Goal: Task Accomplishment & Management: Complete application form

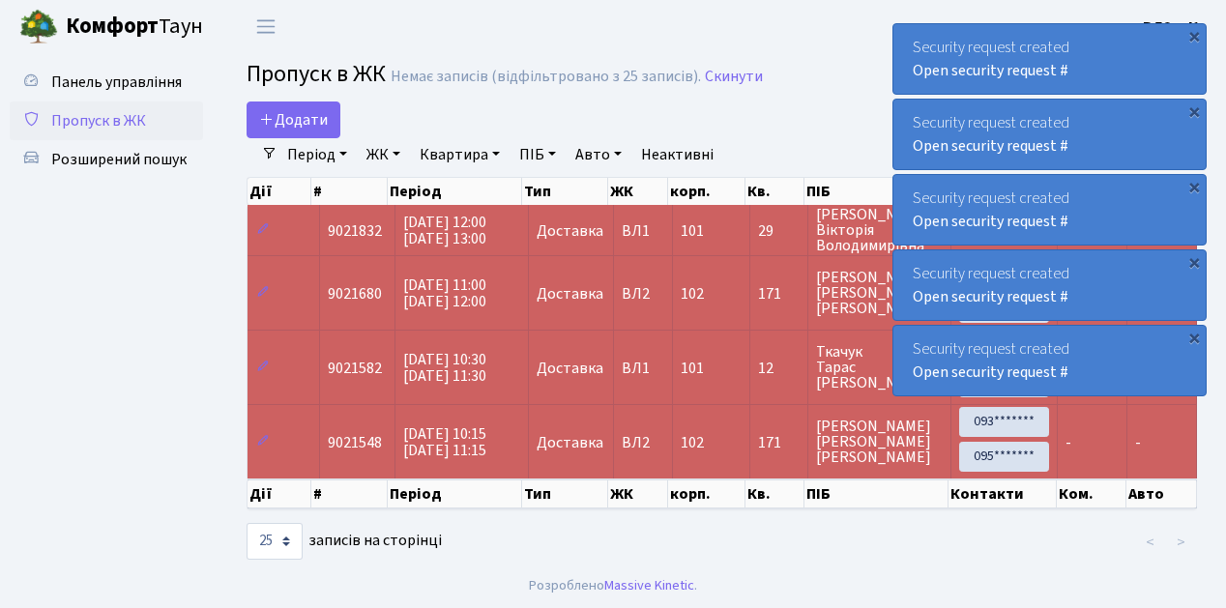
select select "25"
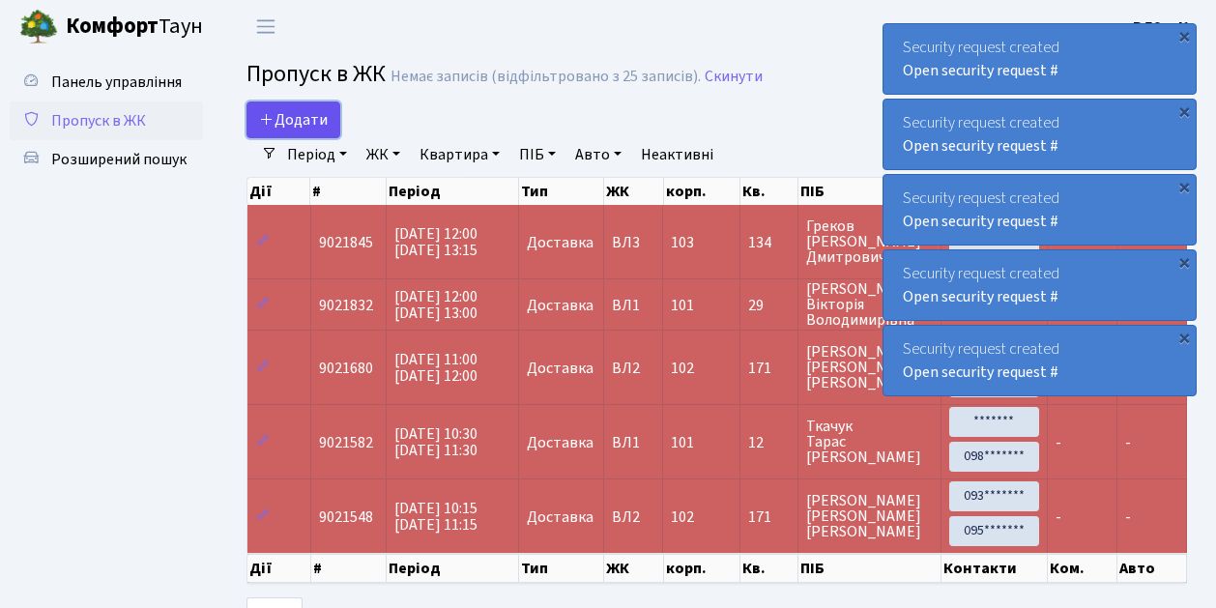
click at [298, 126] on span "Додати" at bounding box center [293, 119] width 69 height 21
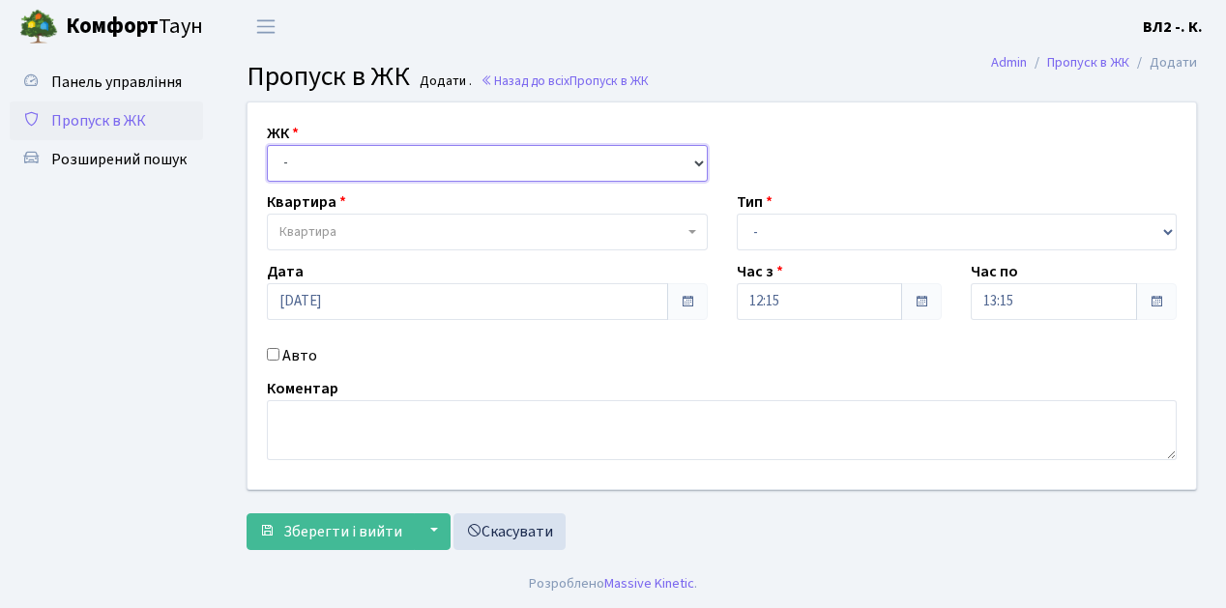
click at [338, 160] on select "- ВЛ1, Ужгородський пров., 4/1 ВЛ2, Голосіївський просп., 76 ВЛ3, пр.Голосіївсь…" at bounding box center [487, 163] width 441 height 37
select select "317"
click at [267, 145] on select "- ВЛ1, Ужгородський пров., 4/1 ВЛ2, Голосіївський просп., 76 ВЛ3, пр.Голосіївсь…" at bounding box center [487, 163] width 441 height 37
select select
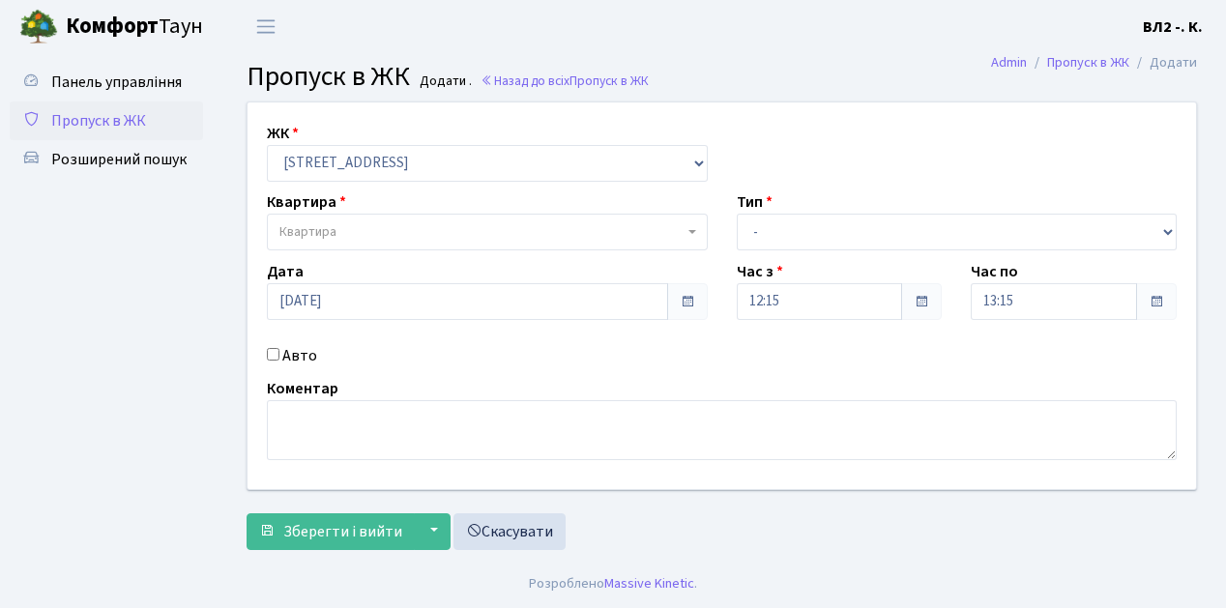
click at [373, 232] on span "Квартира" at bounding box center [481, 231] width 404 height 19
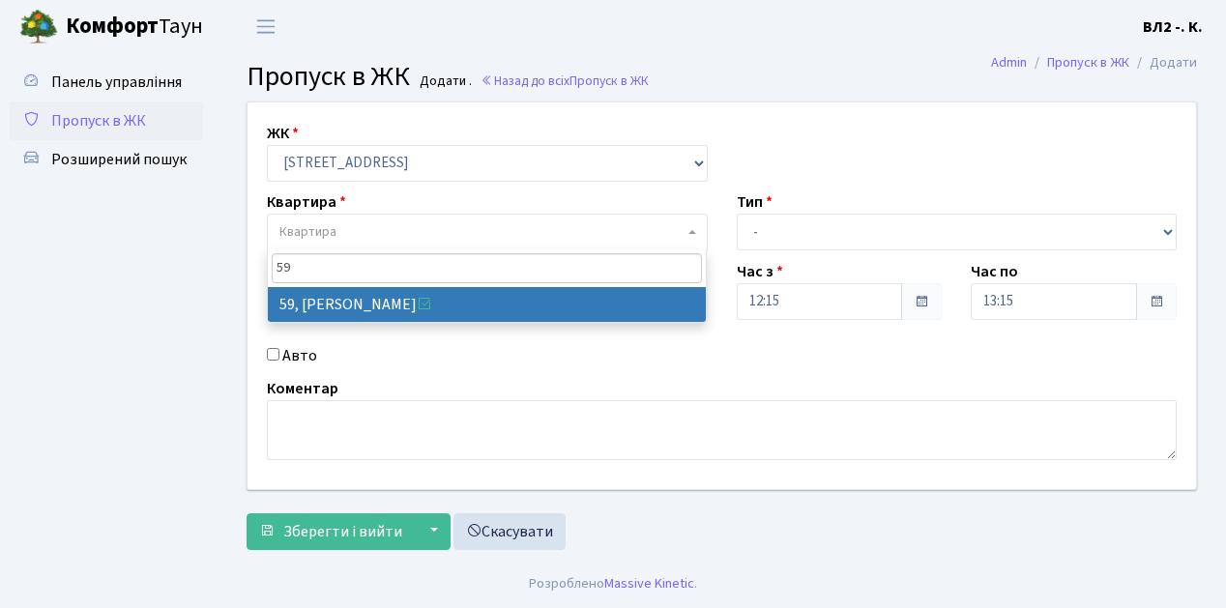
type input "59"
select select "38116"
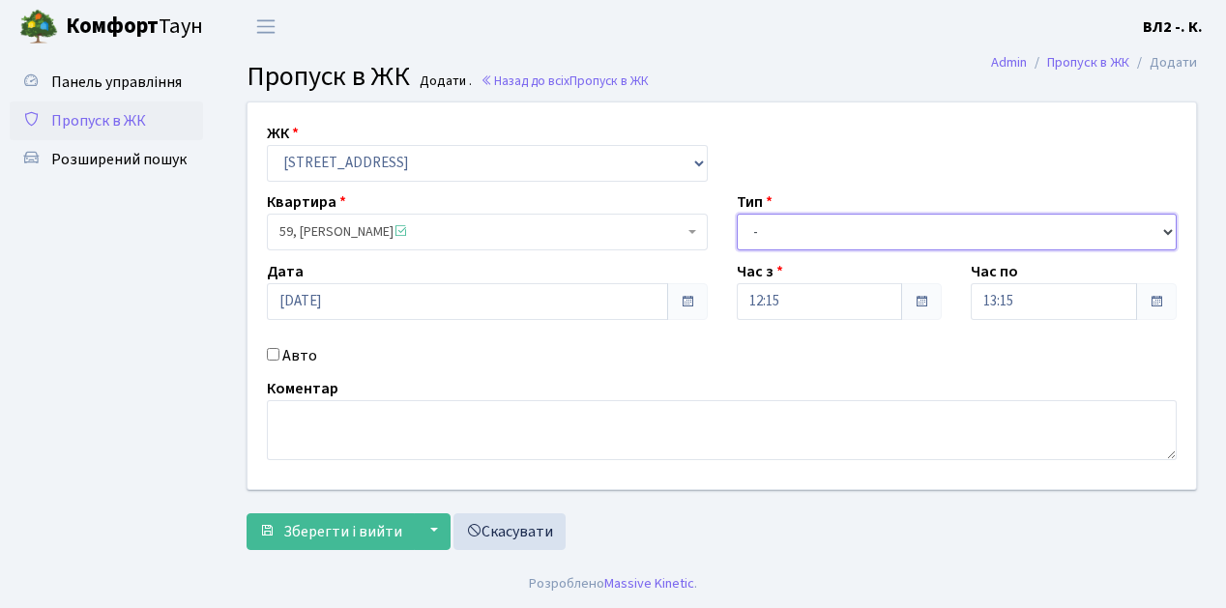
click at [800, 235] on select "- Доставка Таксі Гості Сервіс" at bounding box center [956, 232] width 441 height 37
select select "18"
click at [736, 214] on select "- Доставка Таксі Гості Сервіс" at bounding box center [956, 232] width 441 height 37
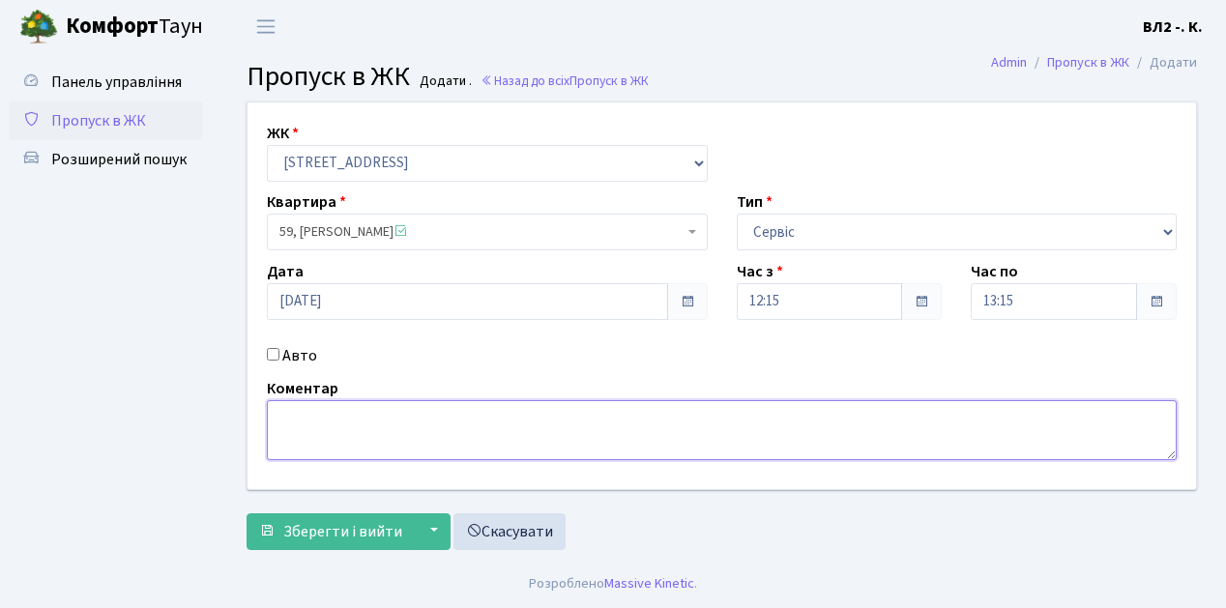
click at [284, 437] on textarea at bounding box center [721, 430] width 909 height 60
type textarea "сантехнік"
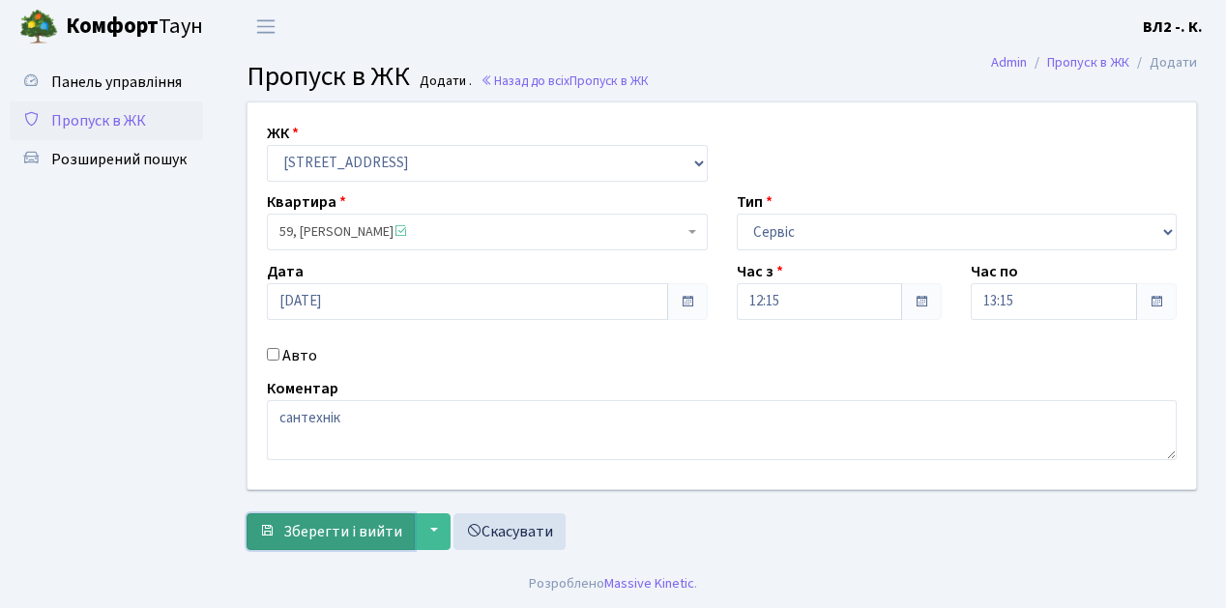
click at [376, 528] on span "Зберегти і вийти" at bounding box center [342, 531] width 119 height 21
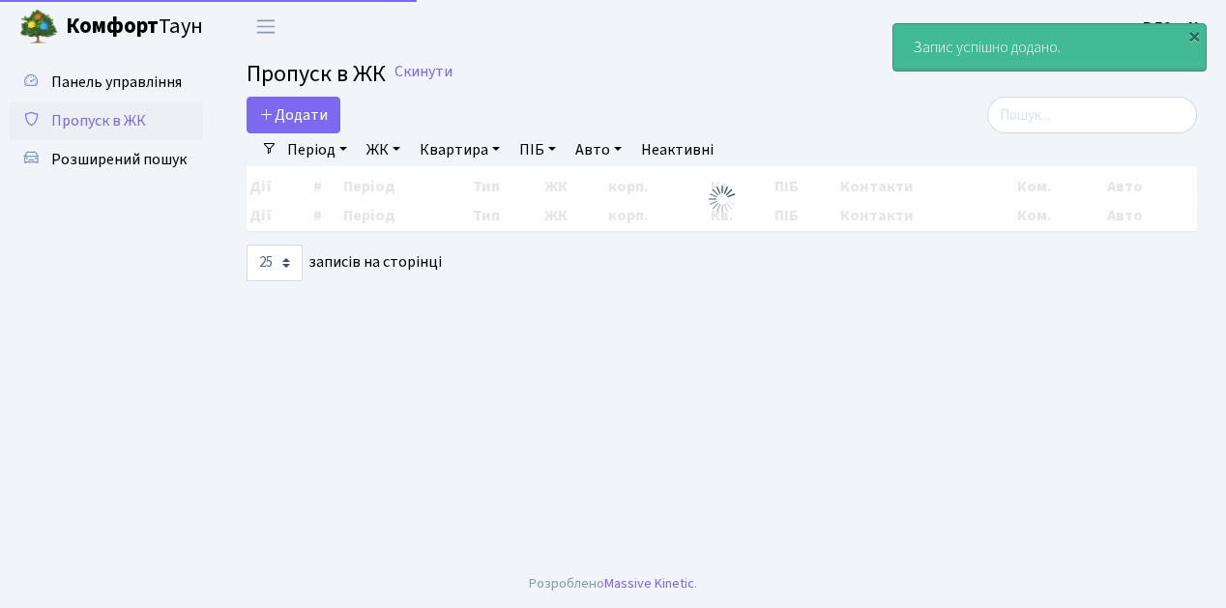
select select "25"
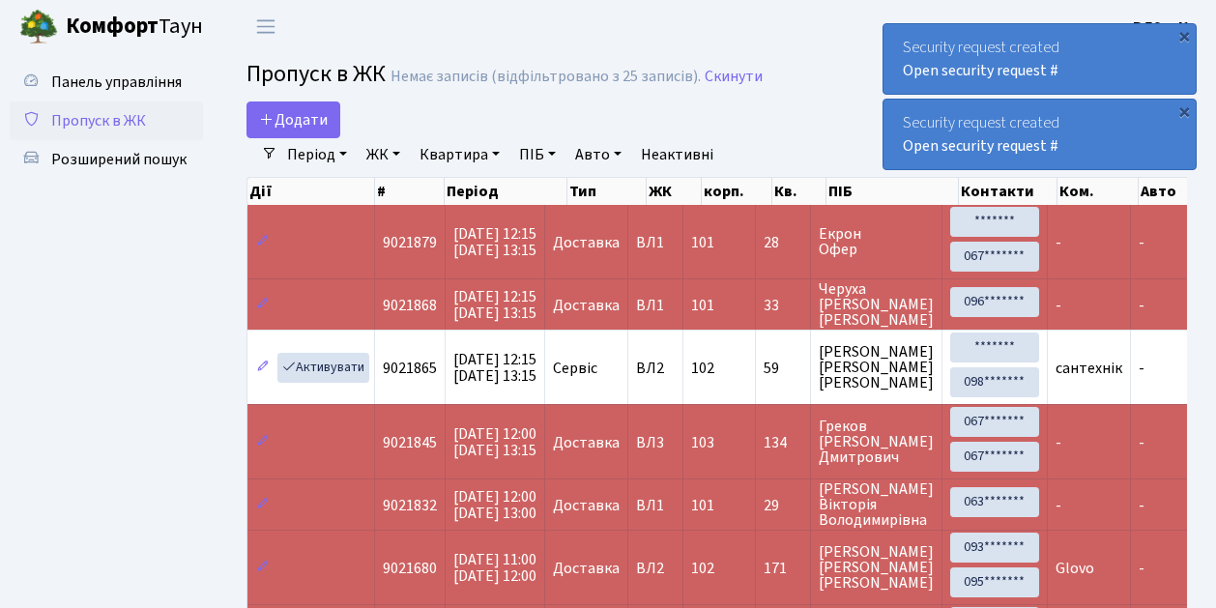
click at [103, 120] on span "Пропуск в ЖК" at bounding box center [98, 120] width 95 height 21
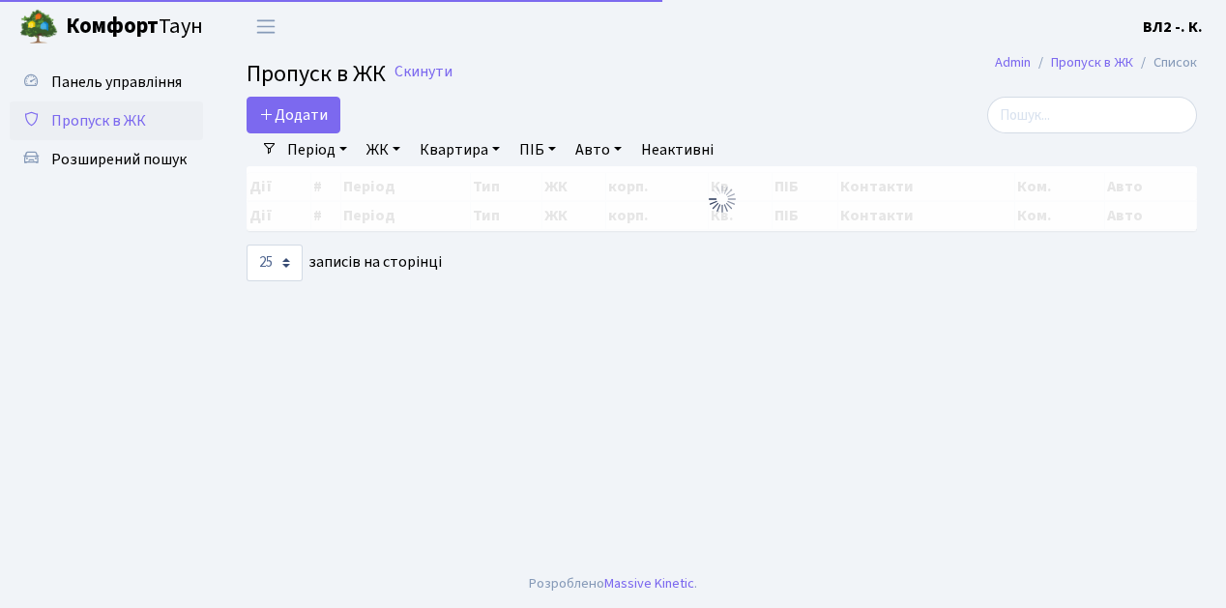
select select "25"
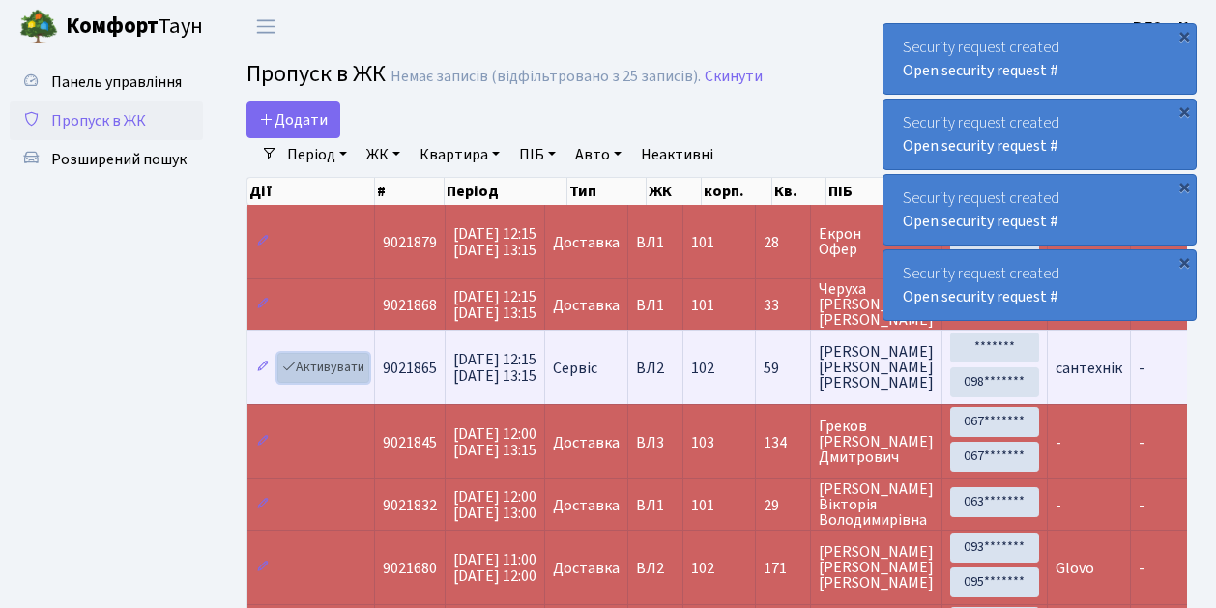
click at [329, 370] on link "Активувати" at bounding box center [323, 368] width 92 height 30
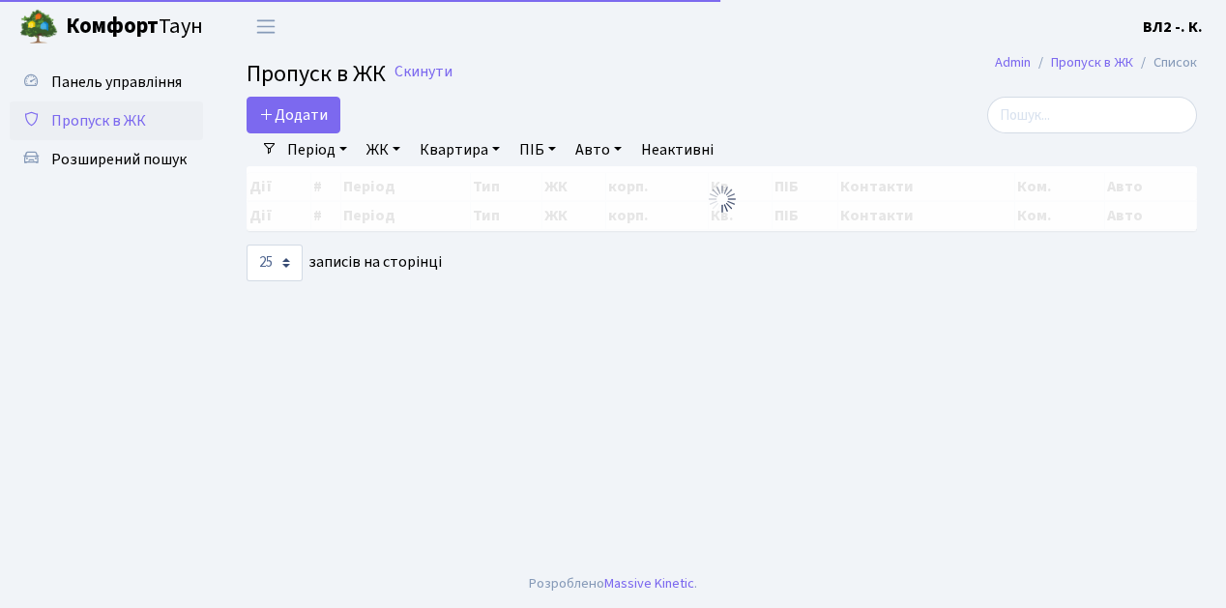
select select "25"
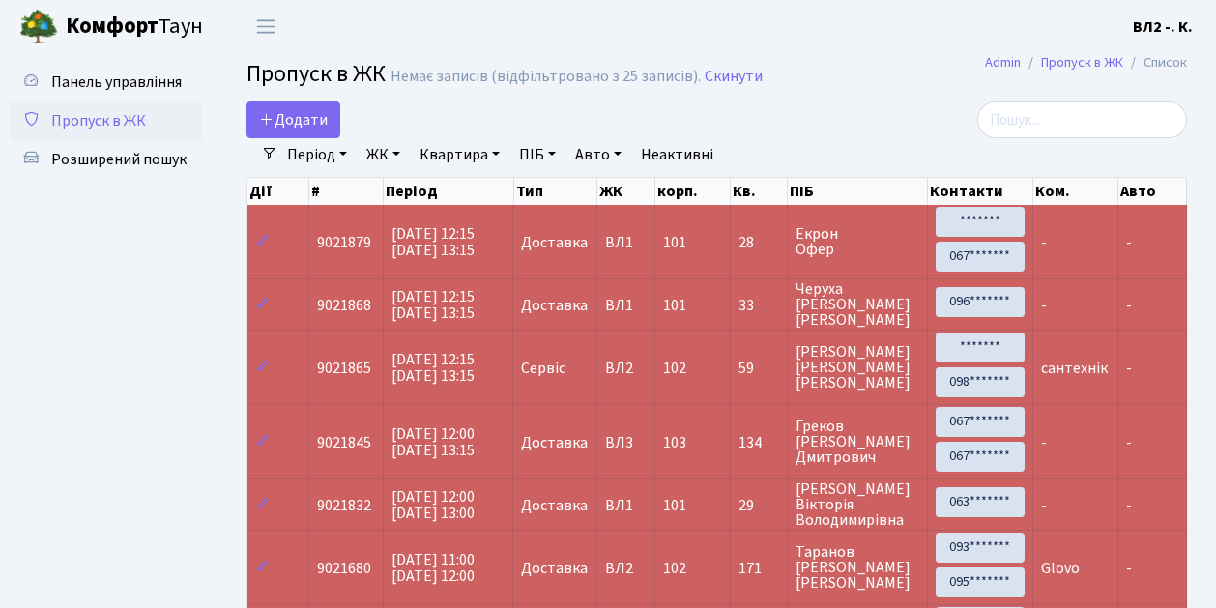
click at [91, 130] on span "Пропуск в ЖК" at bounding box center [98, 120] width 95 height 21
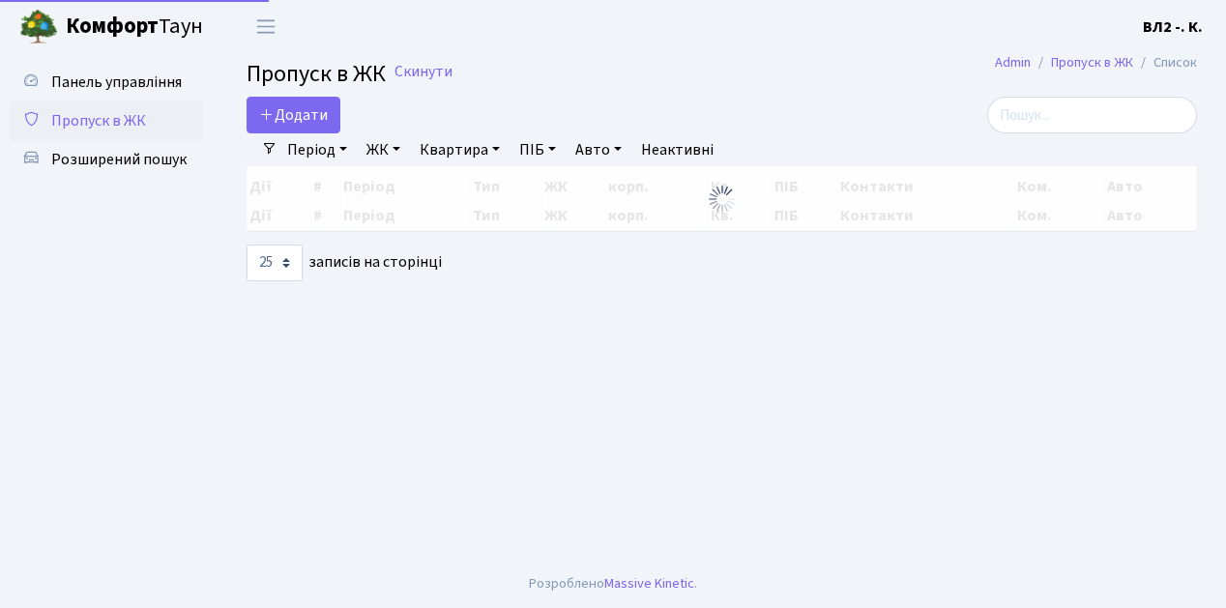
select select "25"
